Goal: Transaction & Acquisition: Subscribe to service/newsletter

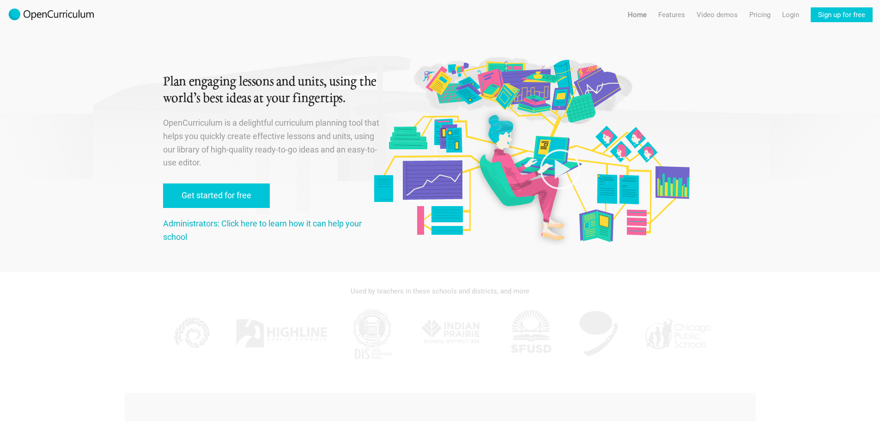
click at [250, 224] on link "Administrators: Click here to learn how it can help your school" at bounding box center [262, 229] width 199 height 23
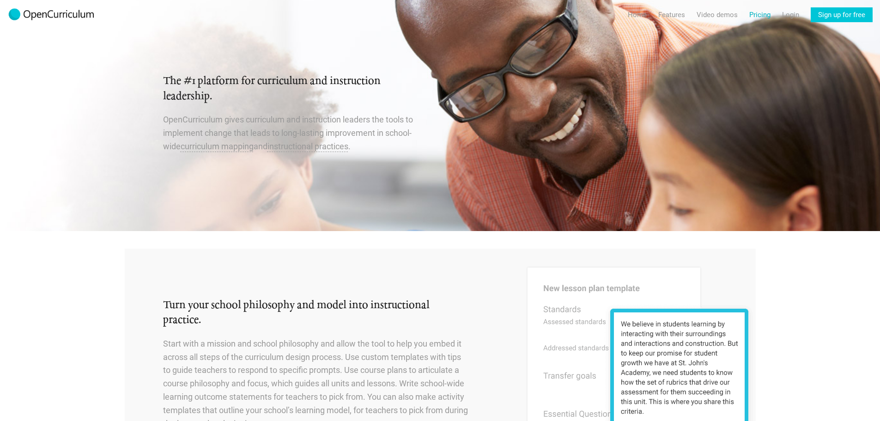
click at [752, 17] on link "Pricing" at bounding box center [759, 14] width 21 height 15
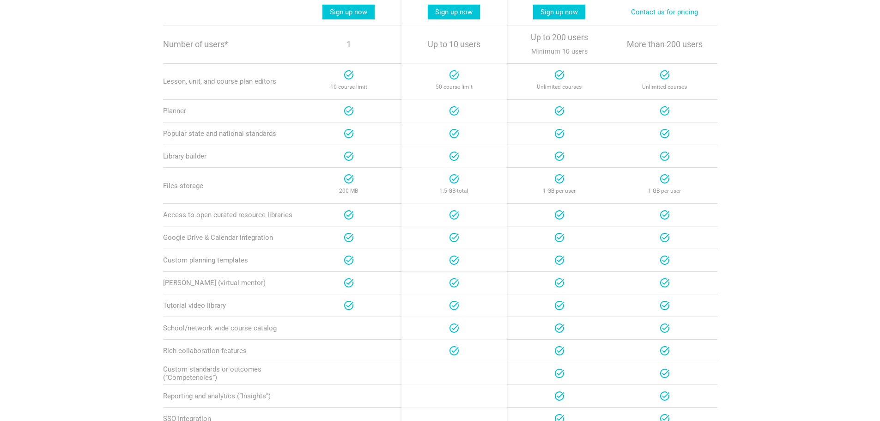
scroll to position [85, 0]
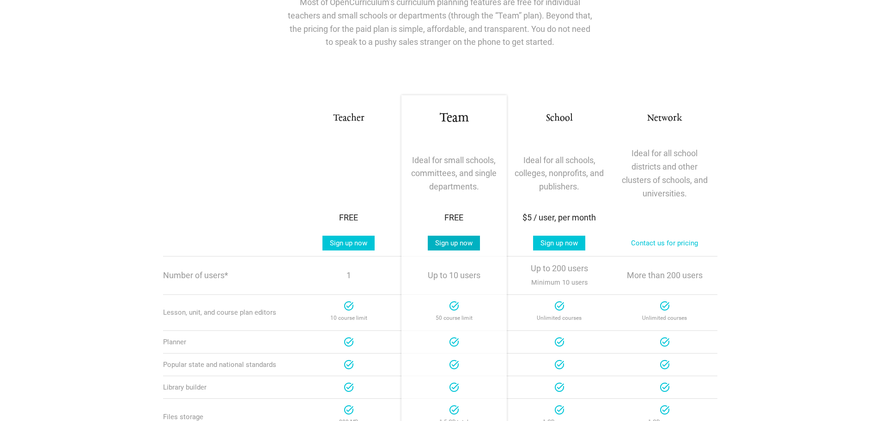
click at [448, 243] on link "Sign up now" at bounding box center [454, 242] width 52 height 15
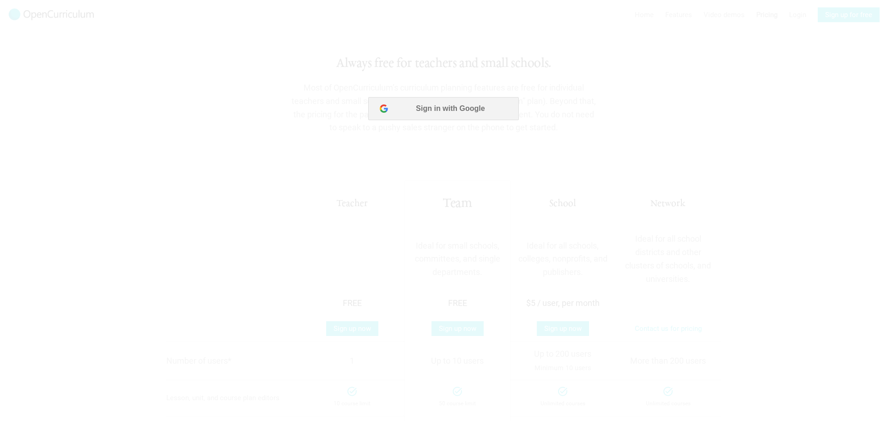
scroll to position [0, 0]
click at [467, 109] on button "Sign in with Google" at bounding box center [443, 108] width 150 height 23
click at [420, 106] on button "Sign in with Google" at bounding box center [443, 108] width 150 height 23
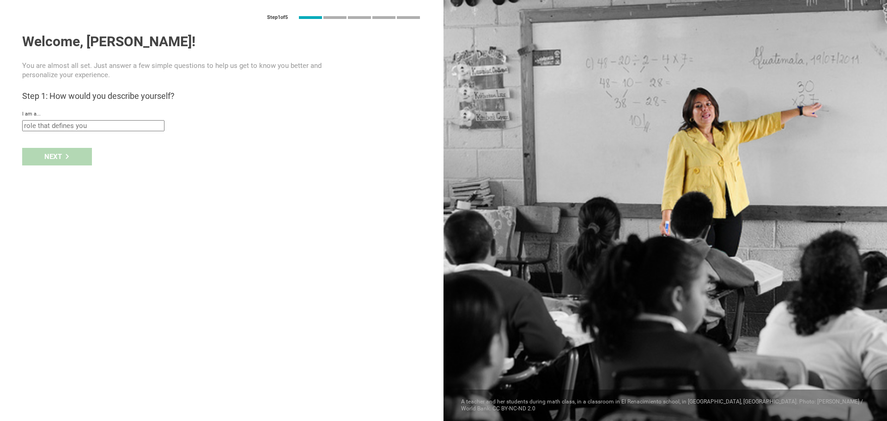
click at [64, 119] on div "I am a... Teacher Professor / Lecturer Instructional Coach Vice Principal or Pr…" at bounding box center [221, 121] width 399 height 20
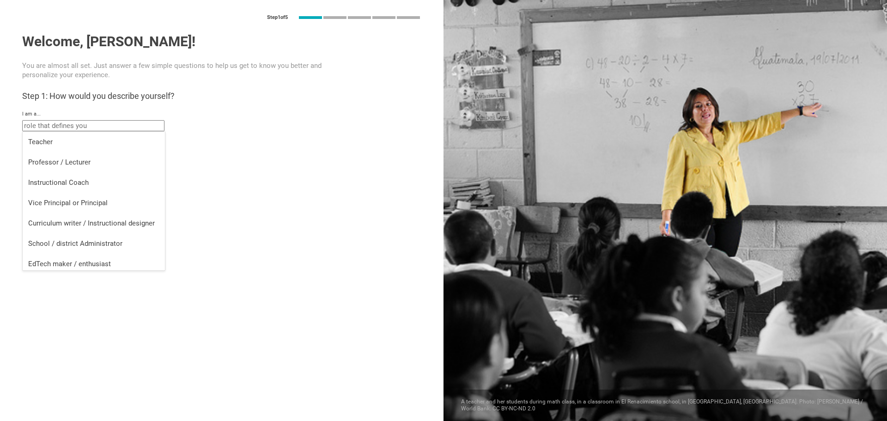
drag, startPoint x: 104, startPoint y: 126, endPoint x: 52, endPoint y: 122, distance: 52.3
click at [52, 122] on input "text" at bounding box center [93, 125] width 142 height 11
click at [61, 222] on div "Curriculum writer / Instructional designer" at bounding box center [93, 222] width 131 height 9
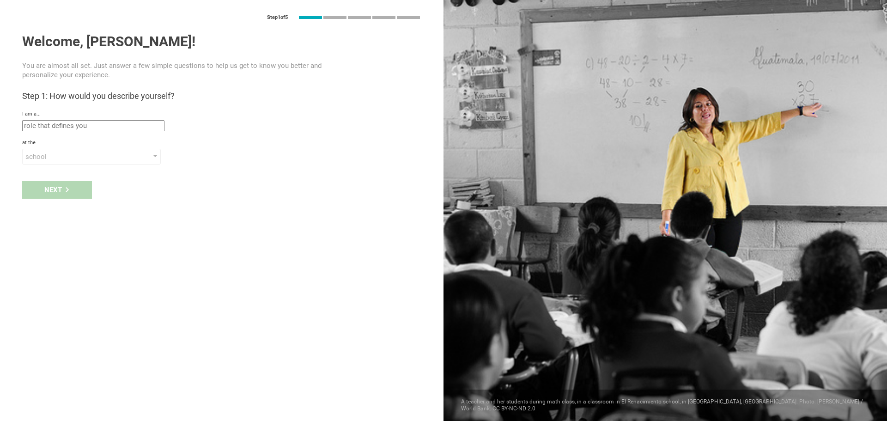
type input "Curriculum writer / Instructional designer"
click at [53, 153] on div "school" at bounding box center [78, 156] width 106 height 9
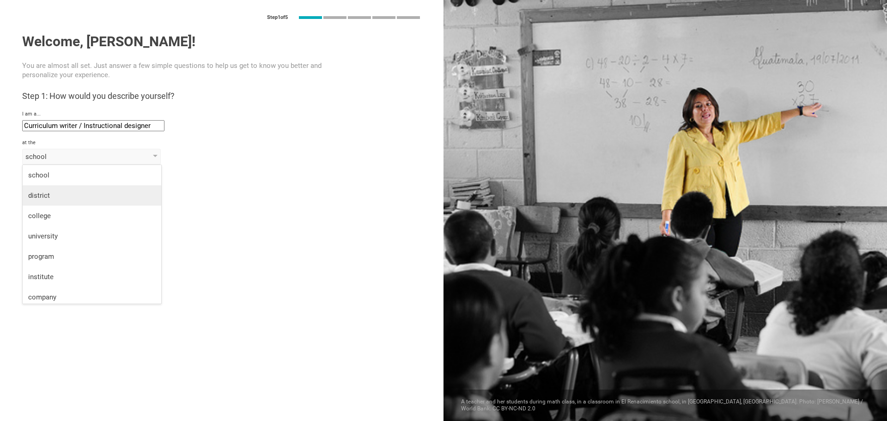
click at [45, 196] on div "district" at bounding box center [91, 195] width 127 height 9
click at [55, 176] on input "text" at bounding box center [93, 178] width 142 height 11
type input "Geneva County Board of Education"
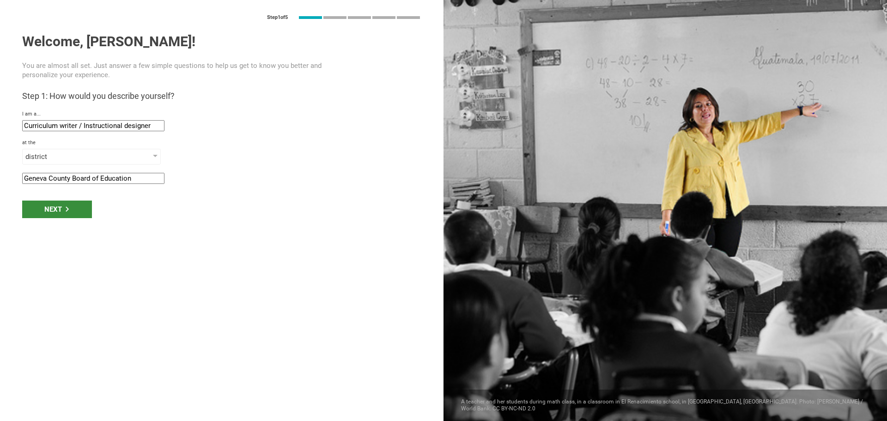
click at [77, 206] on div "Next" at bounding box center [57, 209] width 70 height 18
drag, startPoint x: 94, startPoint y: 206, endPoint x: 0, endPoint y: 185, distance: 96.6
click at [0, 185] on div "Step 1 of 5 Welcome, [PERSON_NAME]! You are almost all set. Just answer a few s…" at bounding box center [221, 210] width 443 height 421
type input "Geneva [US_STATE]"
click at [61, 242] on div "Next" at bounding box center [57, 238] width 70 height 18
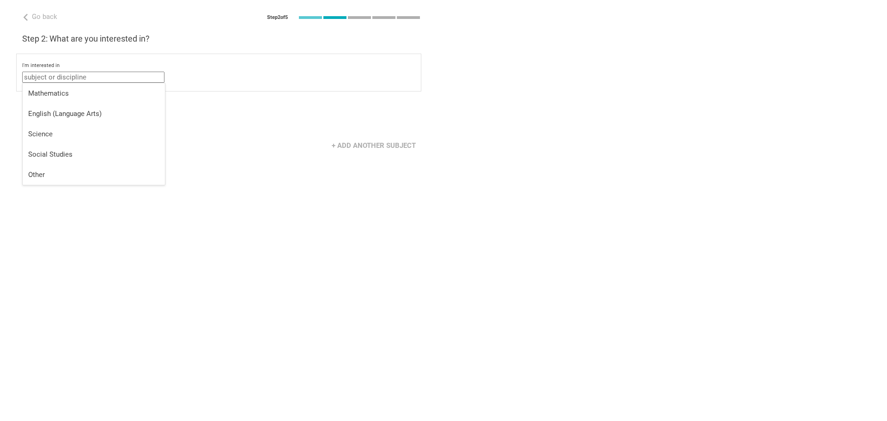
click at [61, 78] on input "text" at bounding box center [93, 77] width 142 height 11
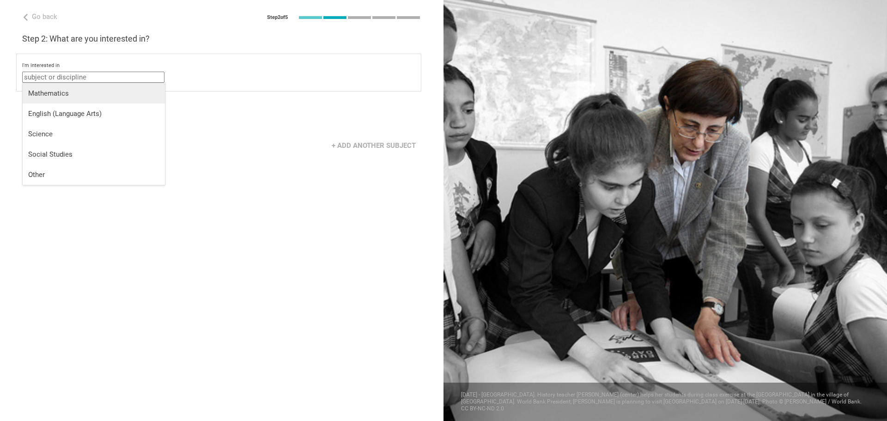
click at [54, 93] on div "Mathematics" at bounding box center [93, 93] width 131 height 9
type input "Mathematics"
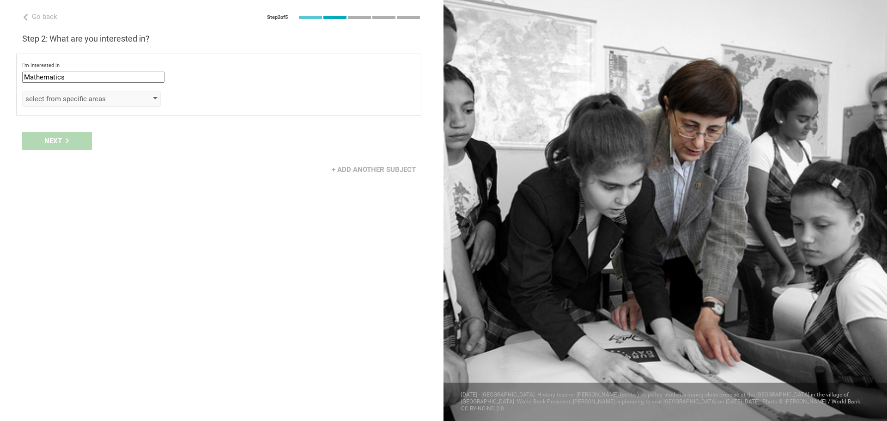
click at [120, 96] on div "select from specific areas" at bounding box center [78, 98] width 106 height 9
click at [272, 73] on div "I'm interested in Mathematics Mathematics English (Language Arts) Science Socia…" at bounding box center [218, 72] width 393 height 20
click at [104, 96] on div "select from specific areas" at bounding box center [78, 98] width 106 height 9
click at [316, 85] on div "I'm interested in Mathematics Mathematics English (Language Arts) Science Socia…" at bounding box center [218, 85] width 405 height 62
click at [133, 96] on div "select from specific areas" at bounding box center [91, 99] width 139 height 16
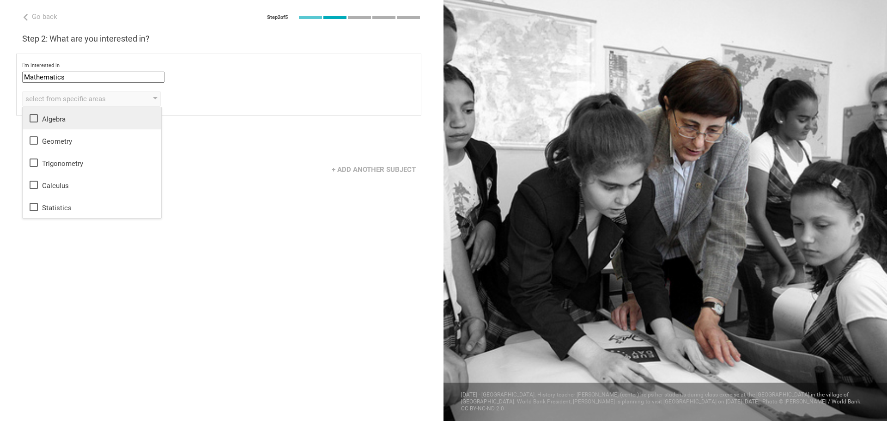
click at [31, 116] on icon at bounding box center [33, 118] width 11 height 11
click at [35, 140] on icon at bounding box center [33, 140] width 11 height 11
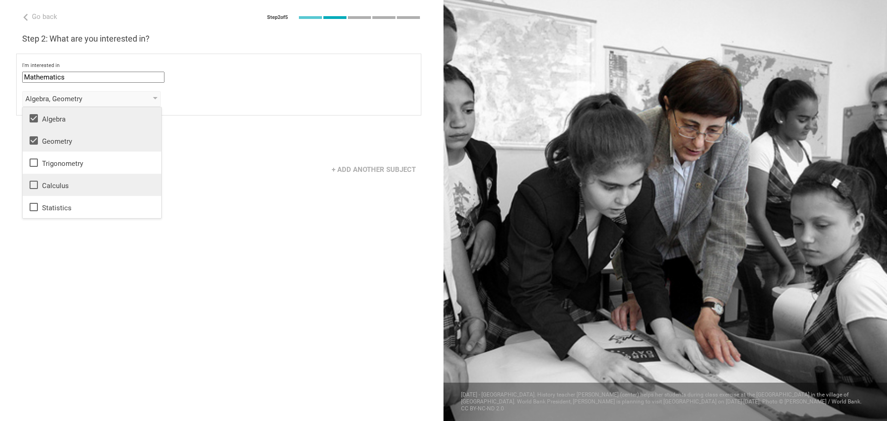
drag, startPoint x: 35, startPoint y: 157, endPoint x: 33, endPoint y: 178, distance: 20.4
click at [35, 158] on icon at bounding box center [33, 162] width 11 height 11
click at [33, 185] on icon at bounding box center [33, 184] width 11 height 11
click at [33, 208] on icon at bounding box center [33, 206] width 11 height 11
click at [253, 239] on div "Go back Step 2 of 5 Welcome, [PERSON_NAME]! You are almost all set. Just answer…" at bounding box center [221, 210] width 443 height 421
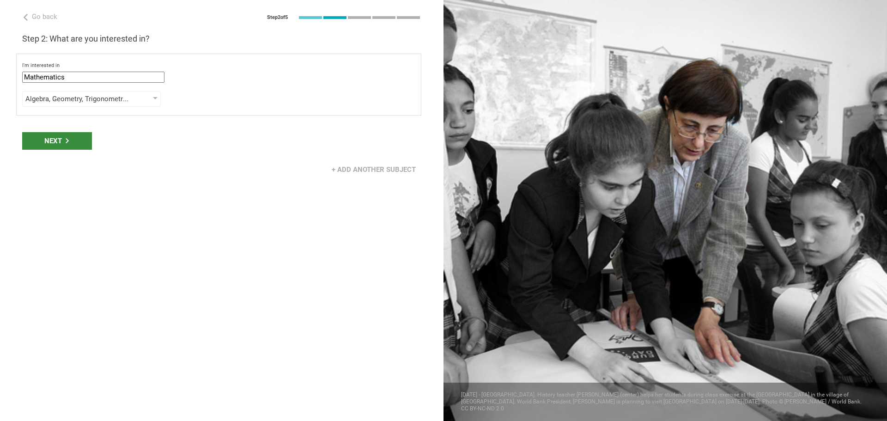
click at [59, 137] on div "Next" at bounding box center [57, 141] width 70 height 18
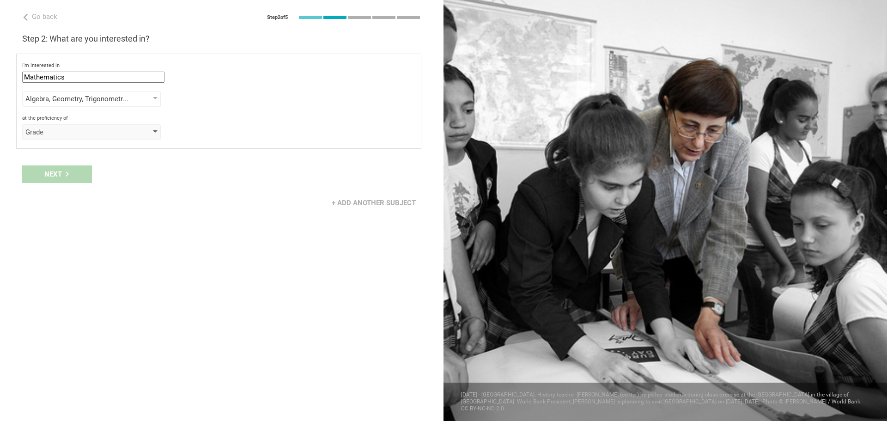
click at [143, 130] on div "Grade" at bounding box center [91, 132] width 139 height 16
click at [63, 152] on div "Grade" at bounding box center [91, 150] width 127 height 9
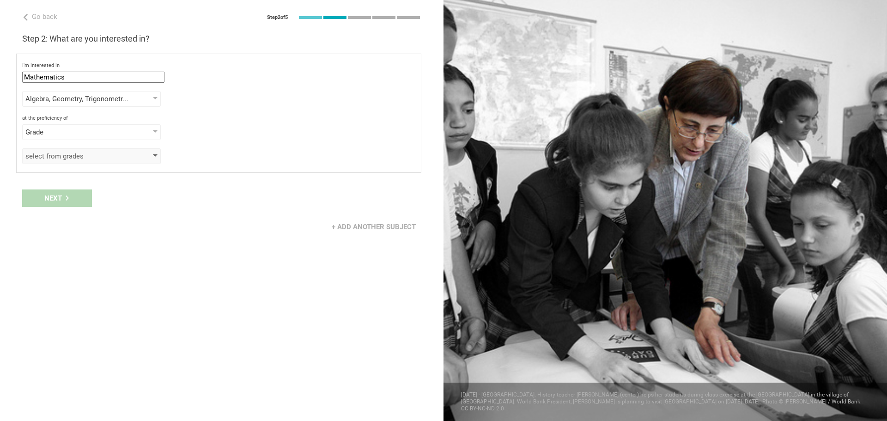
click at [115, 160] on div "select from grades" at bounding box center [78, 155] width 106 height 9
click at [30, 172] on icon at bounding box center [34, 175] width 8 height 8
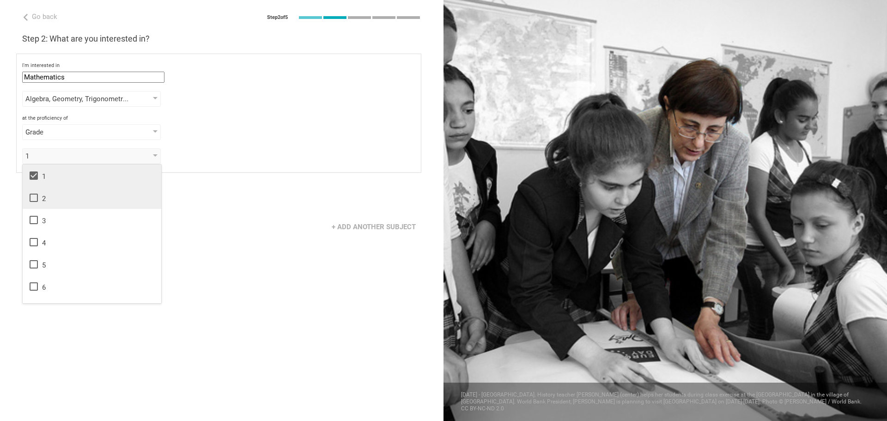
click at [31, 193] on icon at bounding box center [34, 197] width 8 height 8
click at [32, 217] on icon at bounding box center [33, 219] width 11 height 11
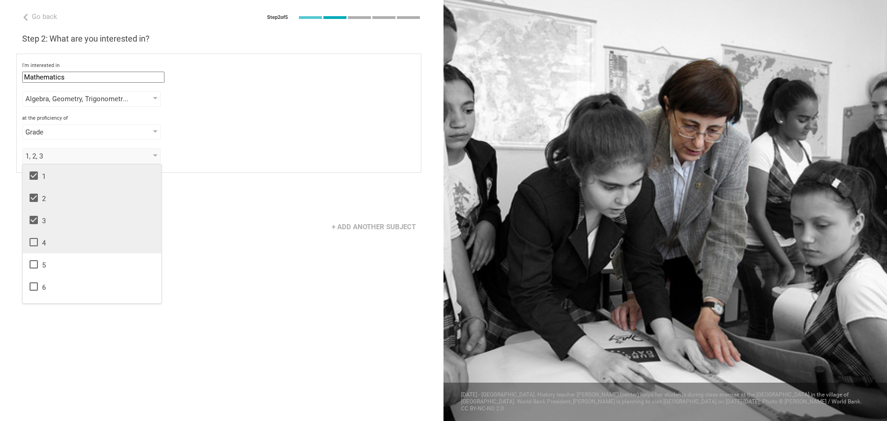
click at [33, 236] on icon at bounding box center [33, 241] width 11 height 11
click at [33, 265] on icon at bounding box center [33, 264] width 11 height 11
click at [225, 244] on div "Go back Step 2 of 5 Welcome, [PERSON_NAME]! You are almost all set. Just answer…" at bounding box center [221, 210] width 443 height 421
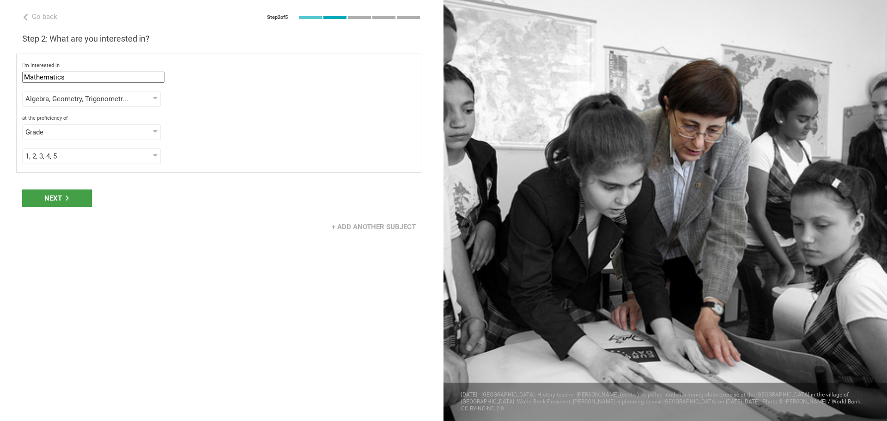
click at [58, 194] on div "Next" at bounding box center [57, 198] width 70 height 18
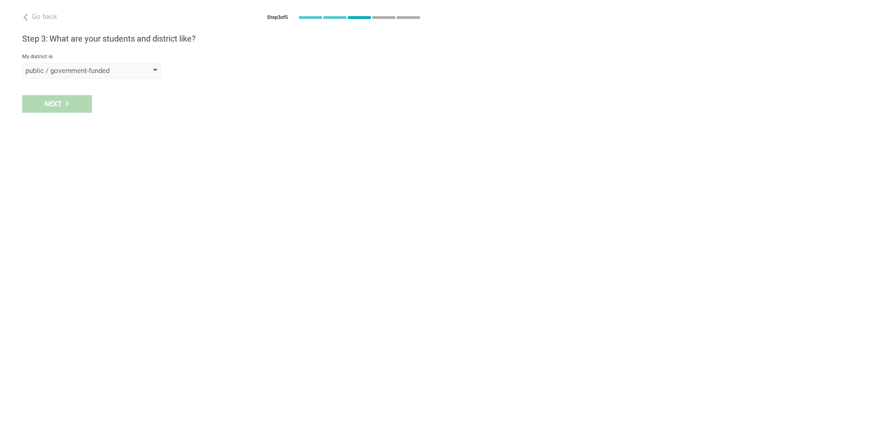
click at [95, 70] on div "public / government-funded" at bounding box center [78, 70] width 106 height 9
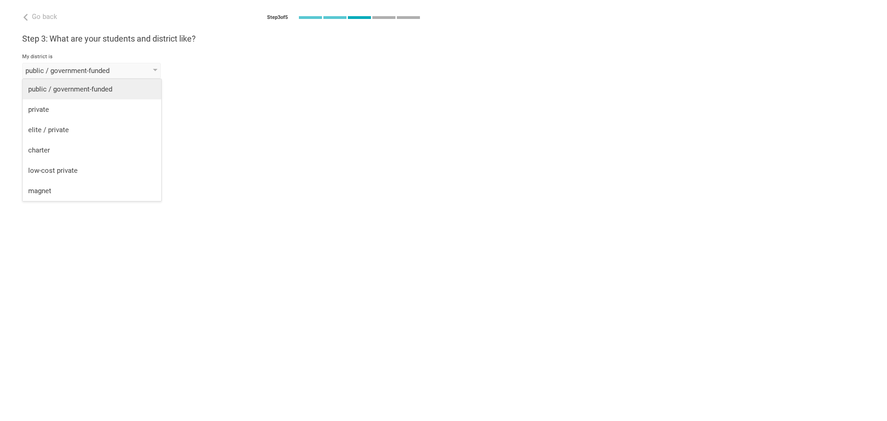
click at [71, 88] on div "public / government-funded" at bounding box center [91, 88] width 127 height 9
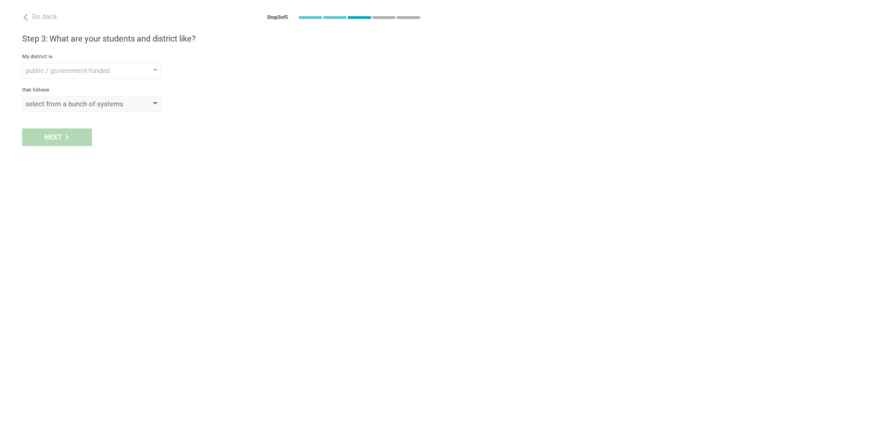
click at [51, 109] on div "select from a bunch of systems" at bounding box center [91, 104] width 139 height 16
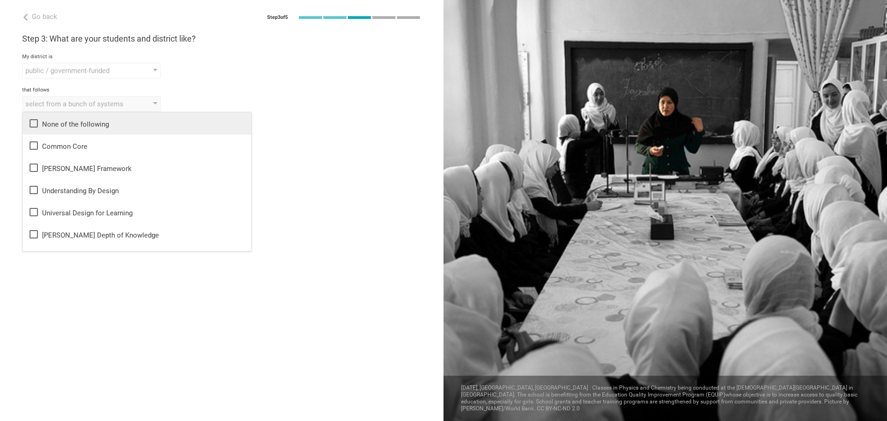
click at [31, 121] on icon at bounding box center [33, 123] width 11 height 11
click at [336, 118] on div "Go back Step 3 of 5 Welcome, [PERSON_NAME]! You are almost all set. Just answer…" at bounding box center [221, 210] width 443 height 421
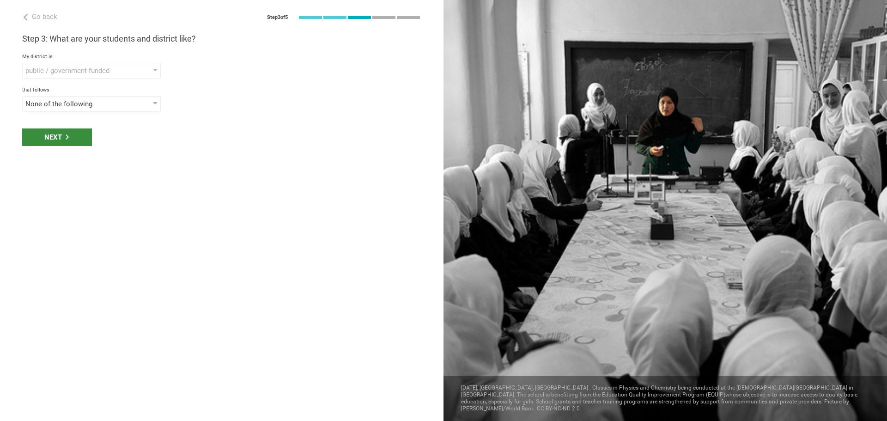
click at [65, 137] on icon at bounding box center [67, 136] width 5 height 5
click at [69, 140] on div "select phrases that describe your student population" at bounding box center [78, 137] width 106 height 9
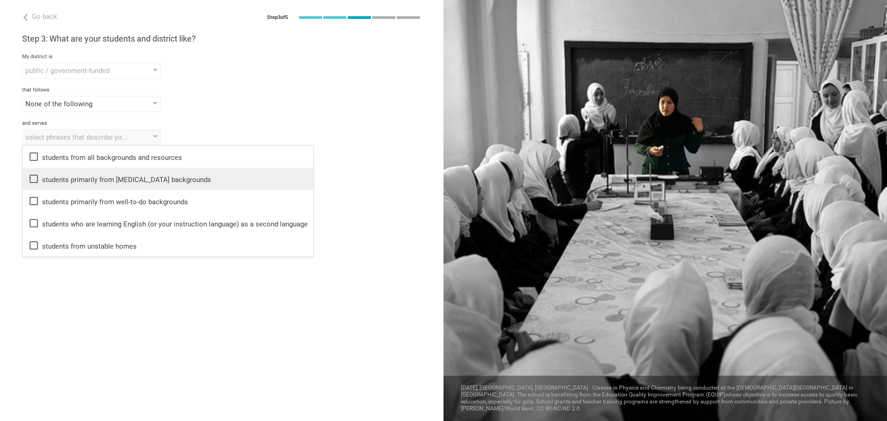
click at [33, 181] on icon at bounding box center [33, 178] width 11 height 11
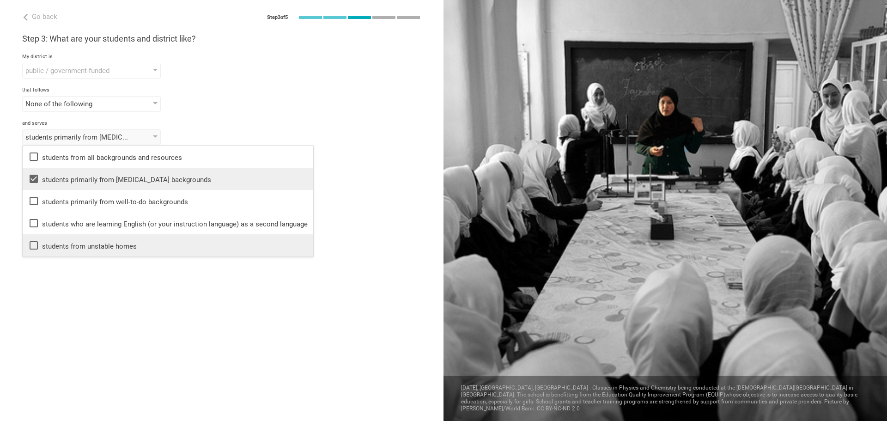
click at [35, 247] on icon at bounding box center [33, 245] width 11 height 11
click at [314, 102] on div "None of the following None of the following Common Core [PERSON_NAME] Framework…" at bounding box center [221, 104] width 399 height 16
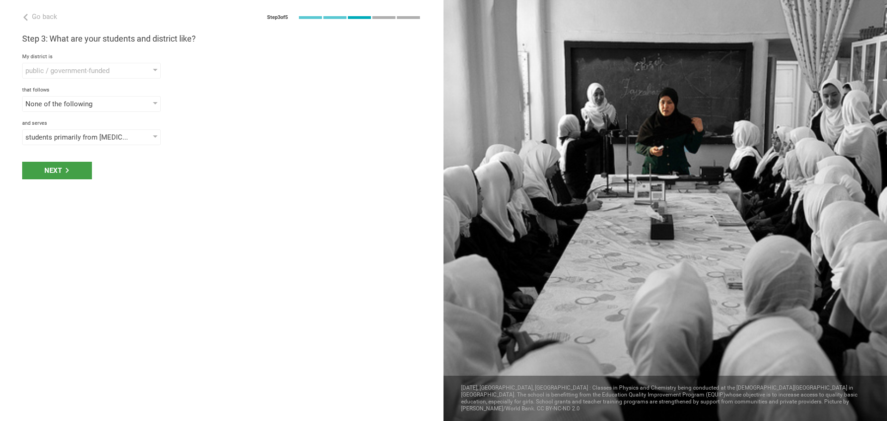
drag, startPoint x: 42, startPoint y: 167, endPoint x: 47, endPoint y: 160, distance: 8.3
click at [44, 164] on div "Next" at bounding box center [57, 171] width 70 height 18
